Goal: Check status

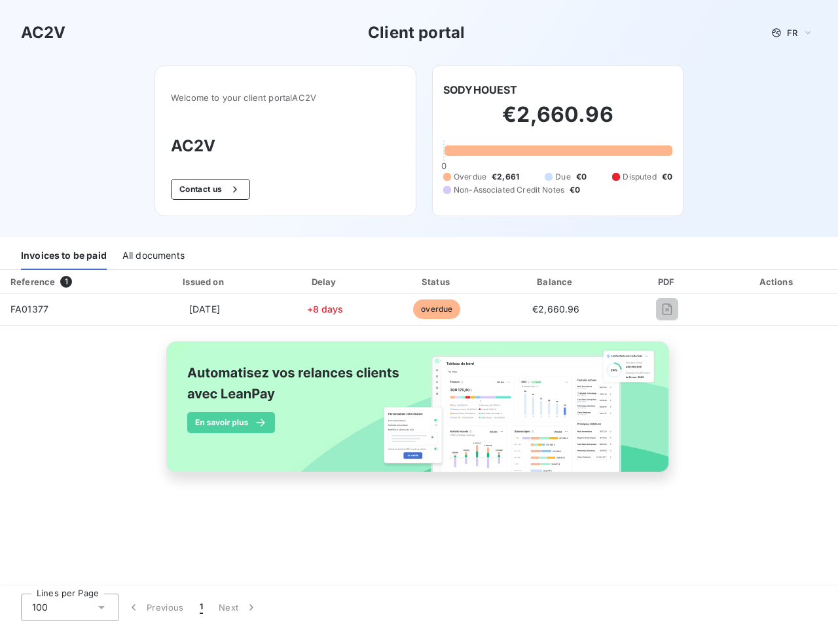
click at [792, 33] on span "FR" at bounding box center [792, 33] width 10 height 10
click at [209, 189] on button "Contact us" at bounding box center [210, 189] width 79 height 21
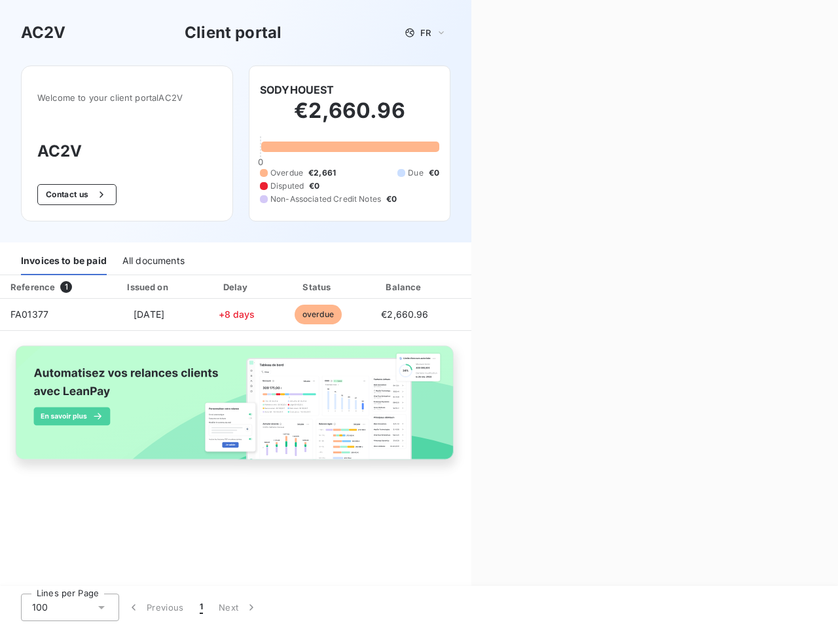
click at [481, 90] on div "Contact us Fill out the form below, and a member of our team will get back to y…" at bounding box center [654, 314] width 367 height 629
click at [64, 256] on div "Invoices to be paid" at bounding box center [64, 262] width 86 height 28
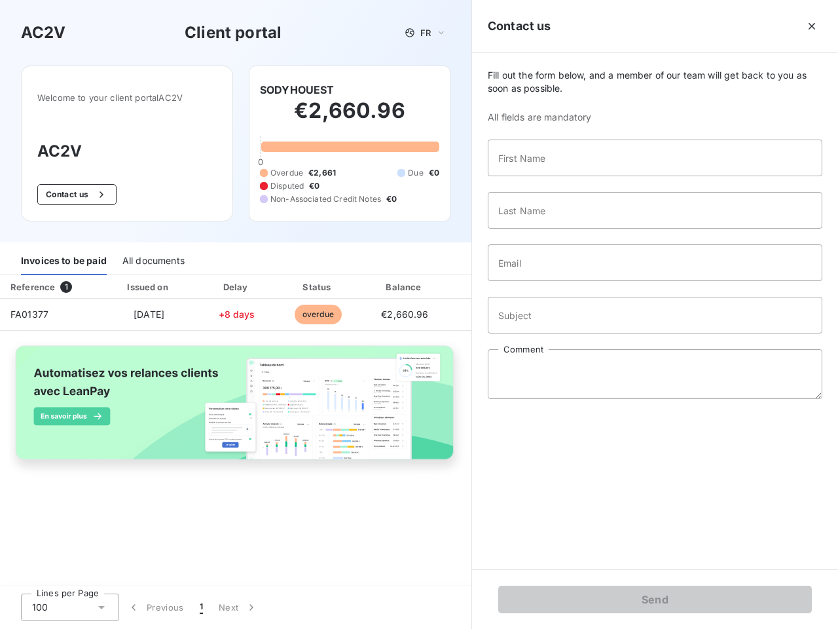
click at [153, 256] on div "All documents" at bounding box center [153, 262] width 62 height 28
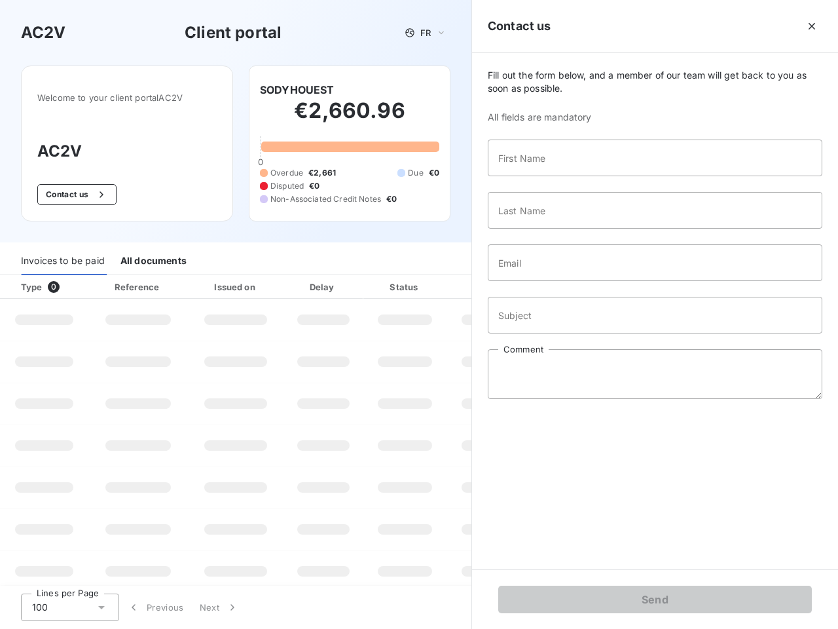
click at [69, 282] on div "Type 0" at bounding box center [49, 286] width 73 height 13
click at [204, 282] on div "Issued on" at bounding box center [236, 286] width 90 height 13
click at [325, 282] on div "Delay" at bounding box center [323, 286] width 75 height 13
click at [437, 282] on div at bounding box center [437, 286] width 13 height 13
click at [556, 282] on div "Fill out the form below, and a member of our team will get back to you as soon …" at bounding box center [655, 311] width 366 height 516
